Goal: Task Accomplishment & Management: Complete application form

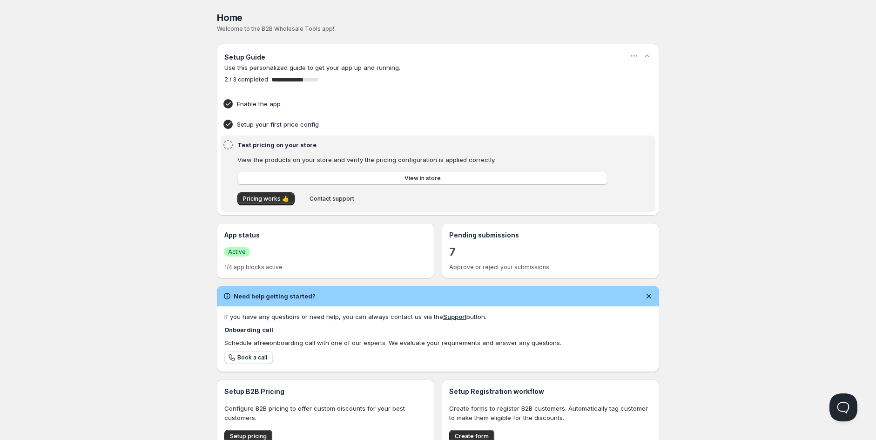
click at [291, 414] on p "Configure B2B pricing to offer custom discounts for your best customers." at bounding box center [325, 413] width 203 height 19
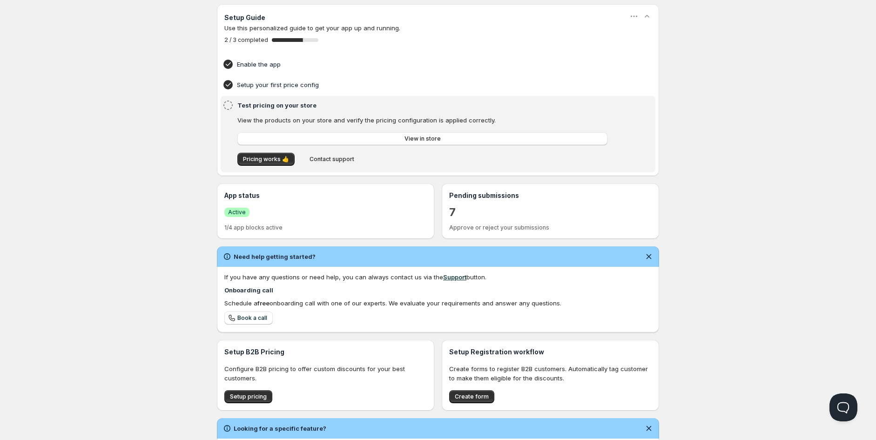
scroll to position [101, 0]
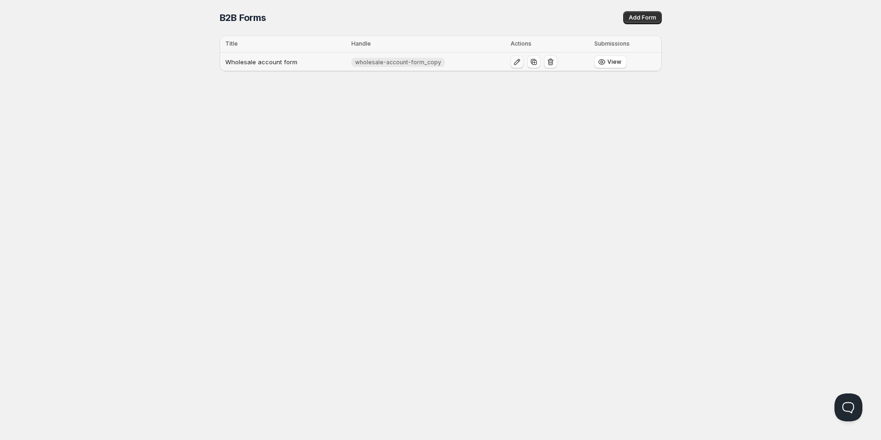
click at [514, 63] on icon "button" at bounding box center [517, 62] width 6 height 6
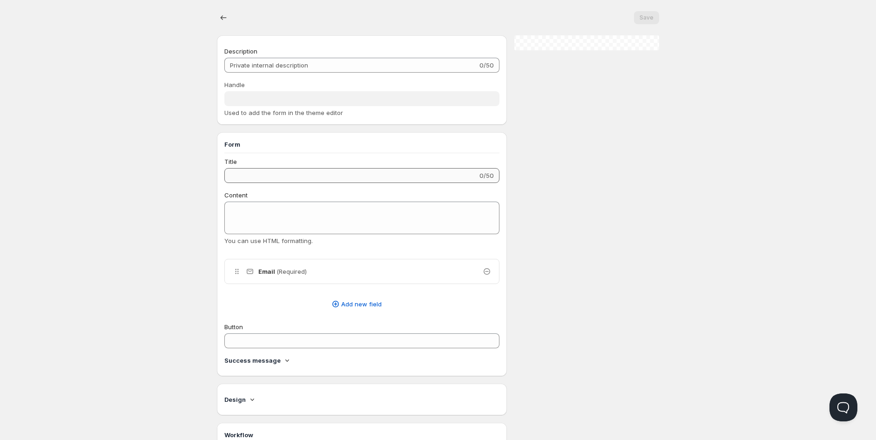
type input "Wholesale account form"
type input "wholesale-account-form_copy"
type input "Register as a Company Account"
type input "Create an Account"
radio input "true"
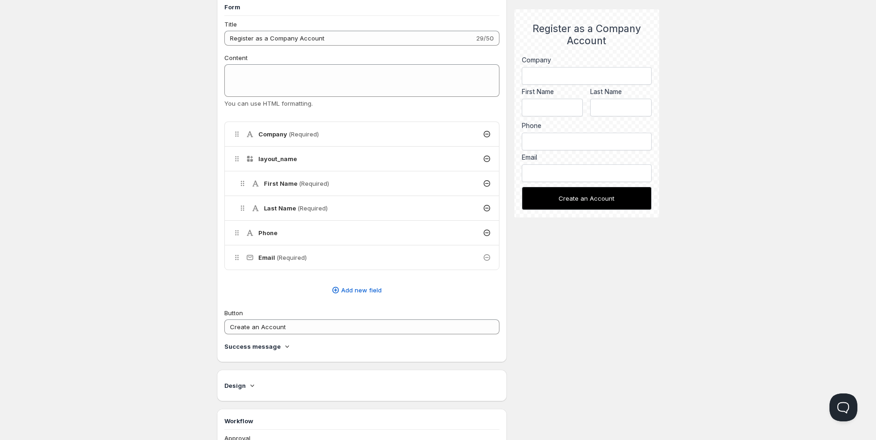
scroll to position [155, 0]
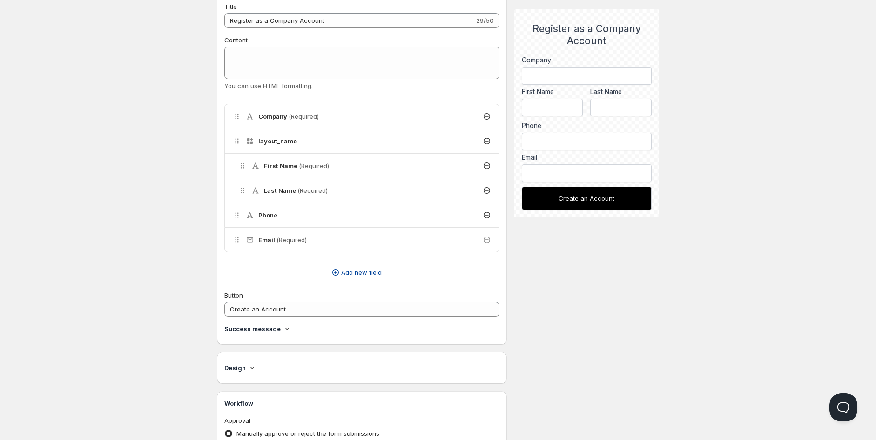
click at [362, 272] on span "Add new field" at bounding box center [361, 272] width 41 height 9
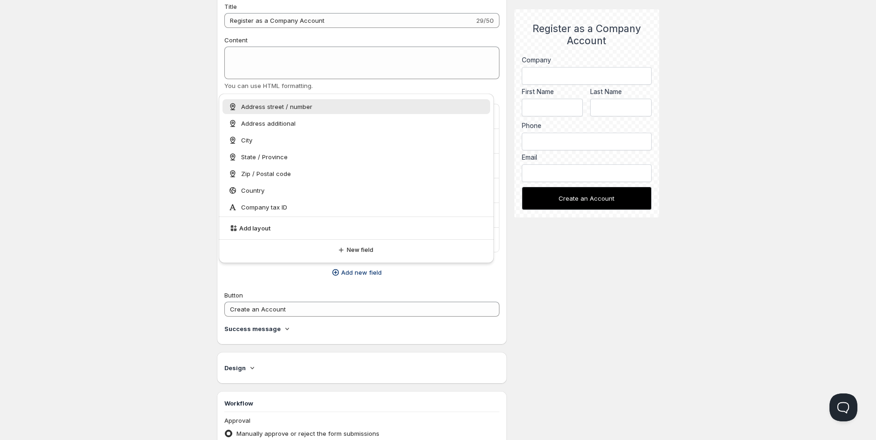
click at [365, 274] on span "Add new field" at bounding box center [361, 272] width 41 height 9
click at [360, 252] on span "New field" at bounding box center [360, 249] width 27 height 7
click at [360, 252] on button "New field" at bounding box center [357, 249] width 268 height 13
click at [363, 274] on span "Add new field" at bounding box center [361, 272] width 41 height 9
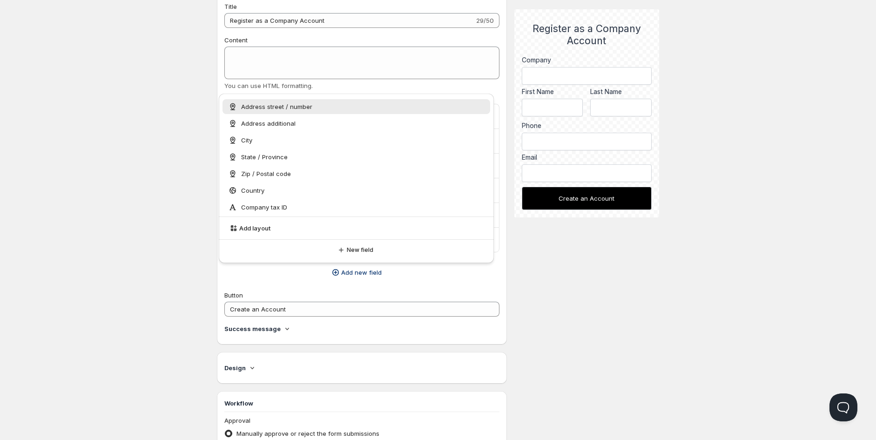
click at [364, 271] on span "Add new field" at bounding box center [361, 272] width 41 height 9
click at [337, 272] on icon "button" at bounding box center [335, 272] width 9 height 9
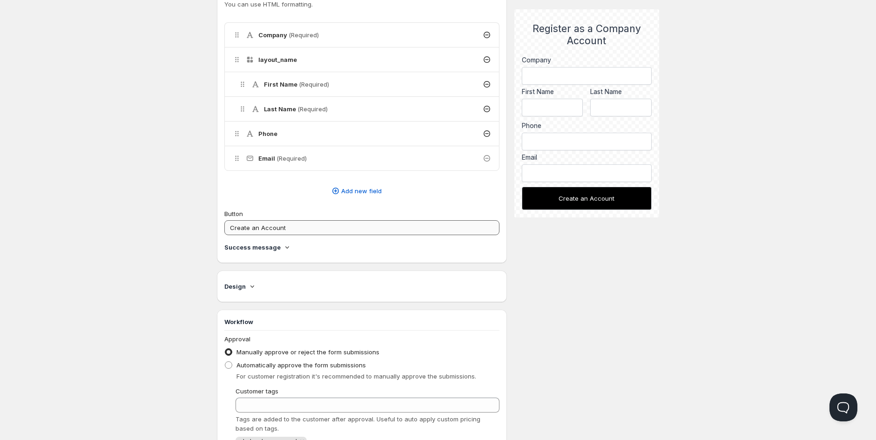
scroll to position [204, 0]
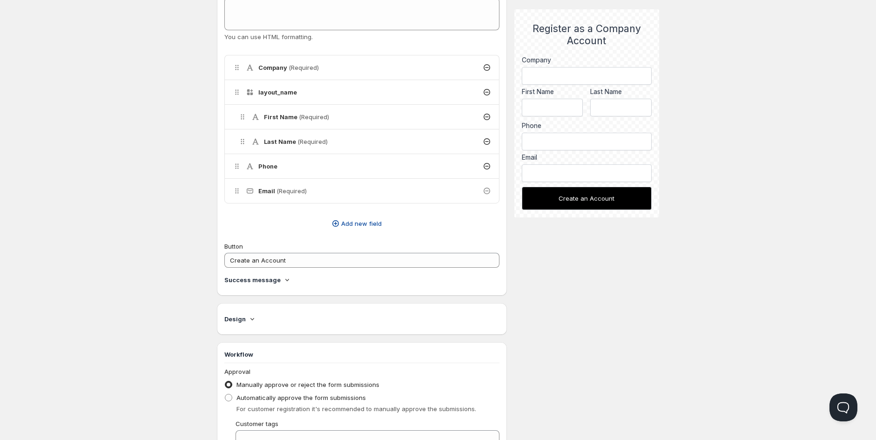
click at [360, 221] on span "Add new field" at bounding box center [361, 223] width 41 height 9
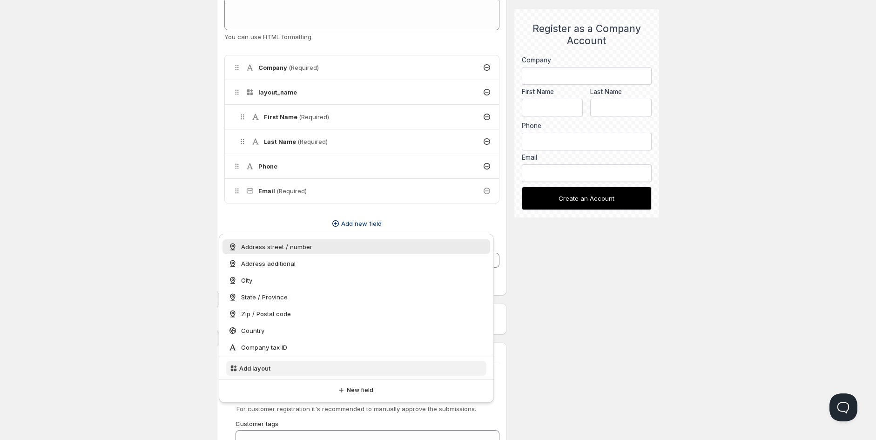
click at [277, 368] on button "Add layout" at bounding box center [356, 368] width 260 height 15
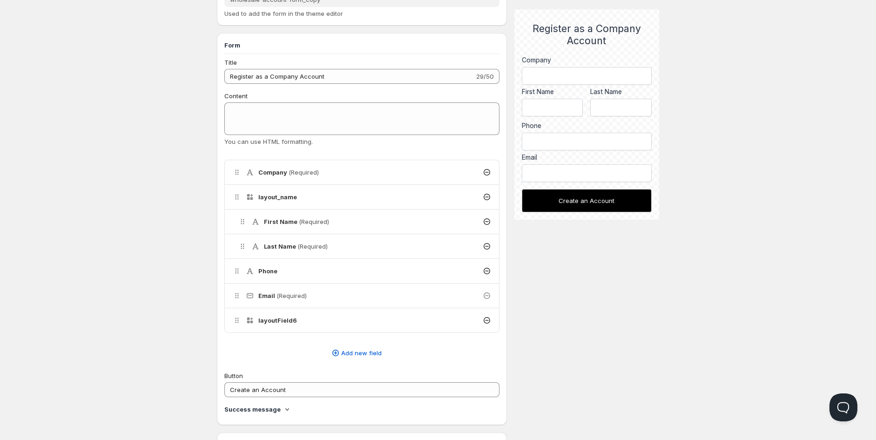
scroll to position [103, 0]
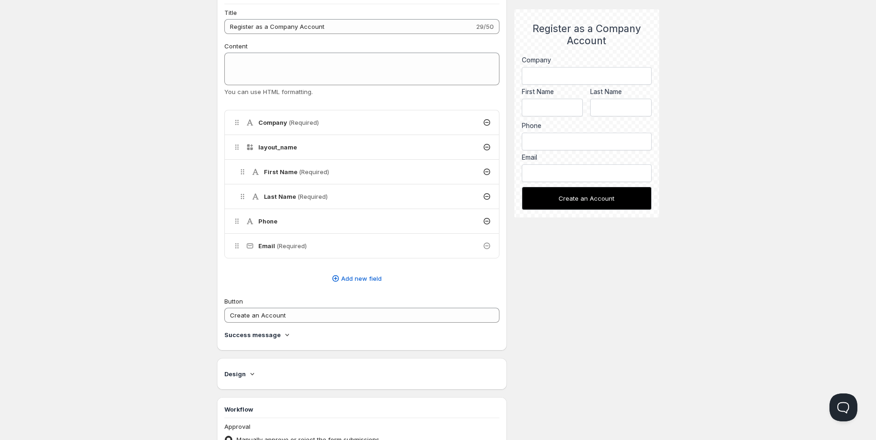
scroll to position [155, 0]
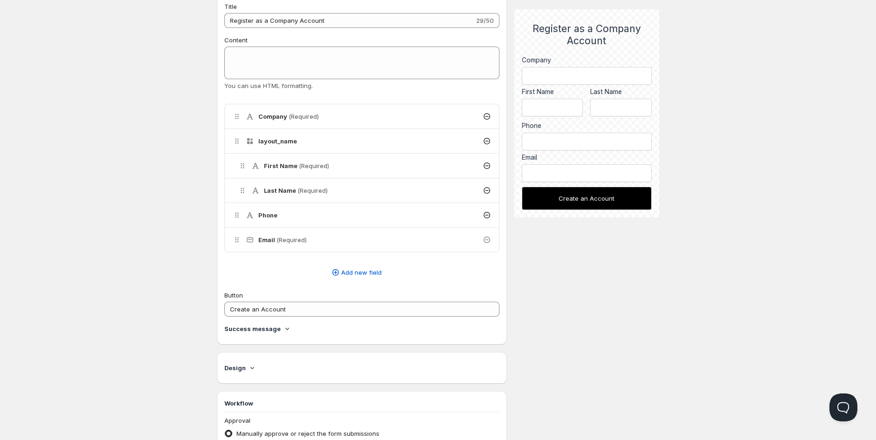
click at [284, 331] on icon at bounding box center [287, 328] width 9 height 9
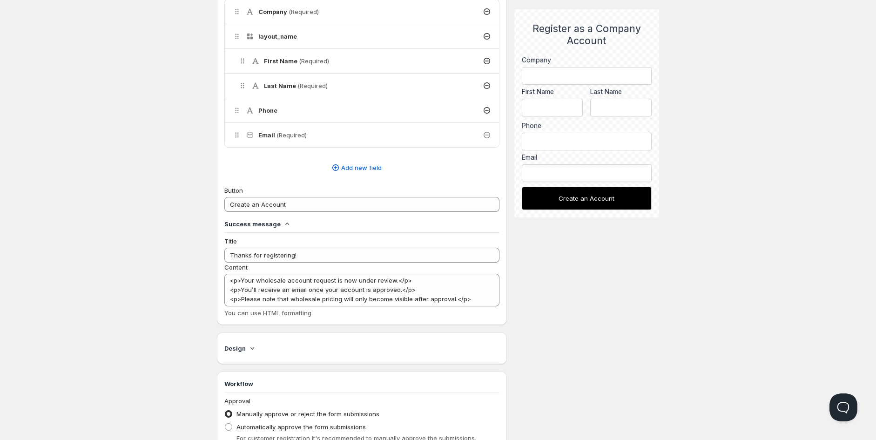
scroll to position [207, 0]
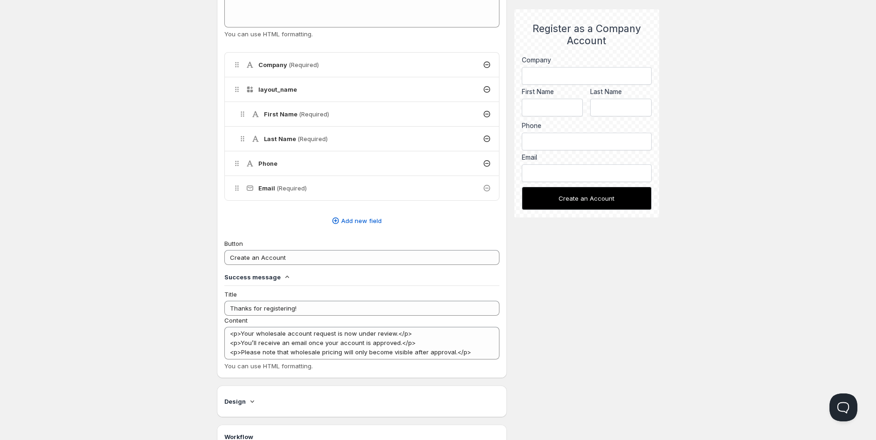
click at [834, 243] on div "Home Pricing Price lists Checkout Forms Submissions Settings Features Plans Who…" at bounding box center [438, 338] width 876 height 1091
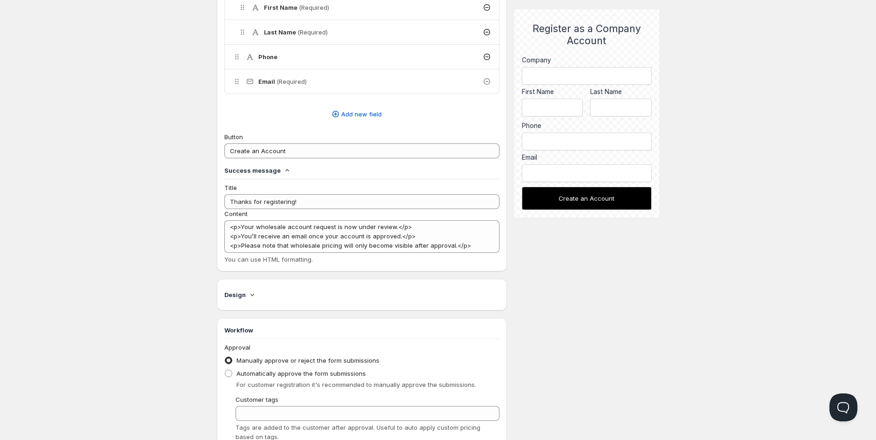
scroll to position [362, 0]
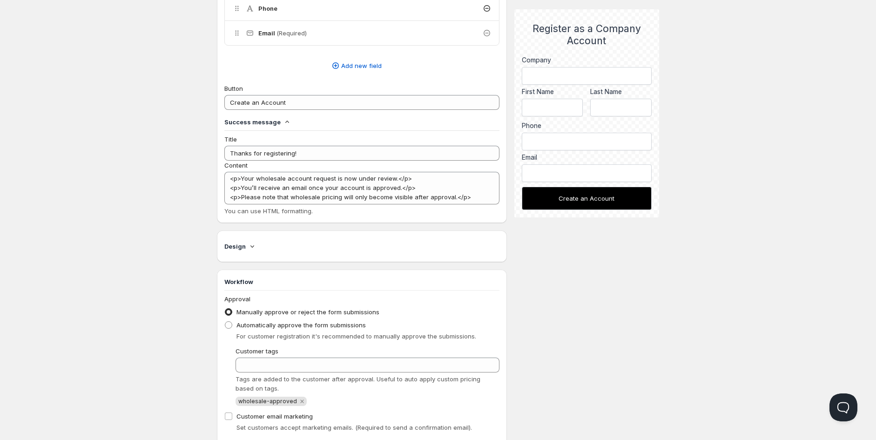
click at [250, 247] on icon at bounding box center [252, 246] width 9 height 9
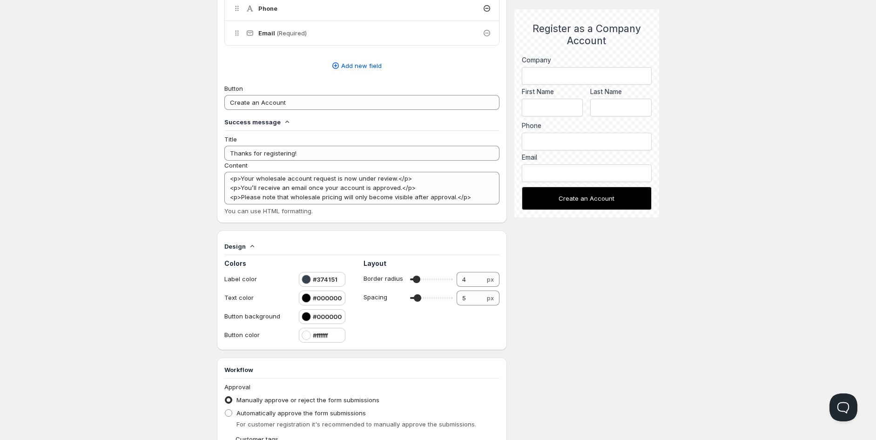
click at [588, 289] on div "Description Wholesale account form 22/50 Handle wholesale-account-form_copy Use…" at bounding box center [438, 234] width 442 height 1120
click at [169, 170] on div "Home Pricing Price lists Checkout Forms Submissions Settings Features Plans Who…" at bounding box center [438, 227] width 876 height 1179
